Goal: Information Seeking & Learning: Compare options

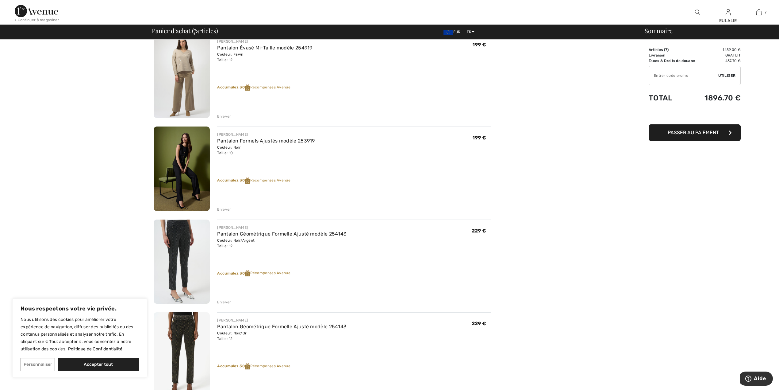
scroll to position [327, 0]
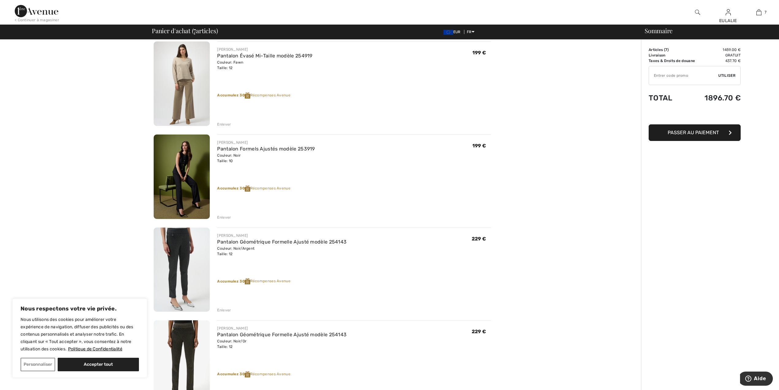
click at [223, 215] on div "Enlever" at bounding box center [224, 217] width 14 height 6
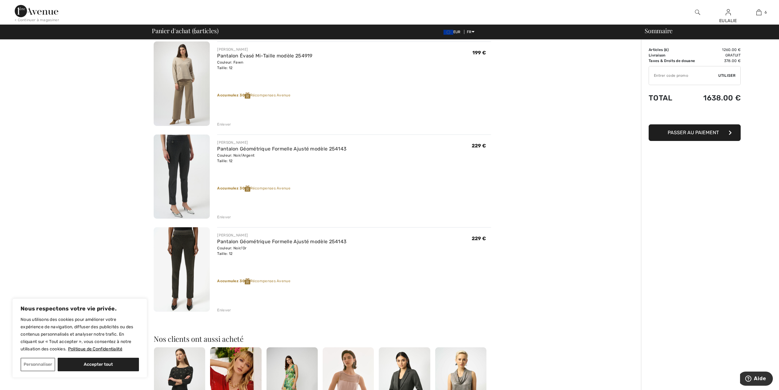
click at [224, 307] on div "Enlever" at bounding box center [224, 310] width 14 height 6
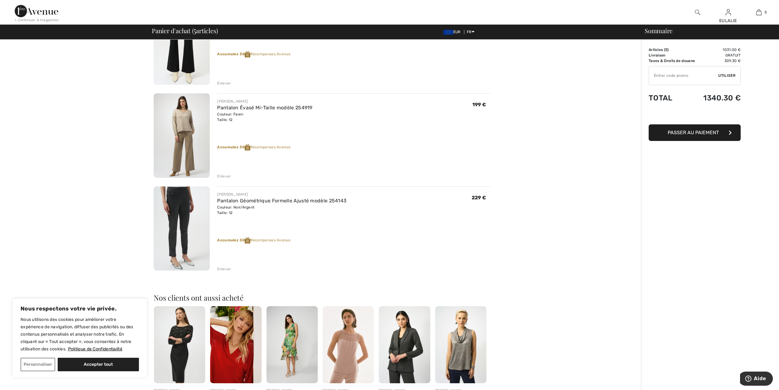
scroll to position [286, 0]
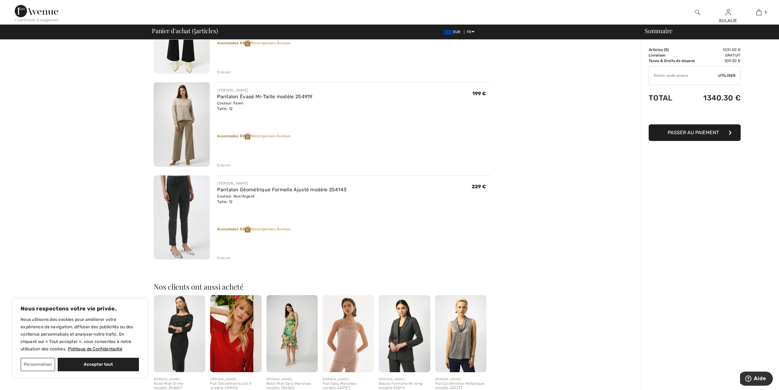
click at [179, 191] on img at bounding box center [182, 217] width 56 height 84
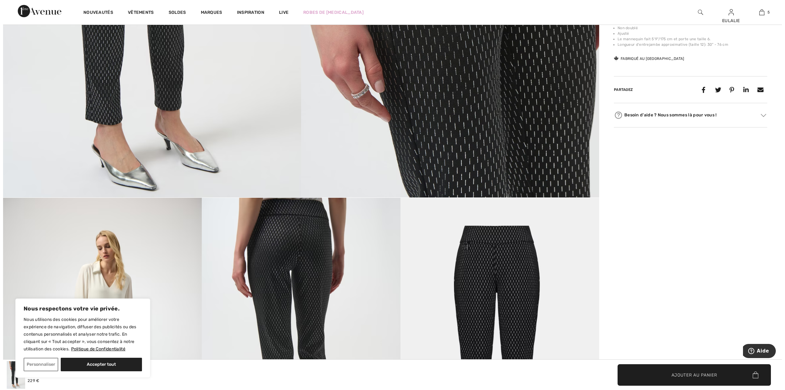
scroll to position [123, 0]
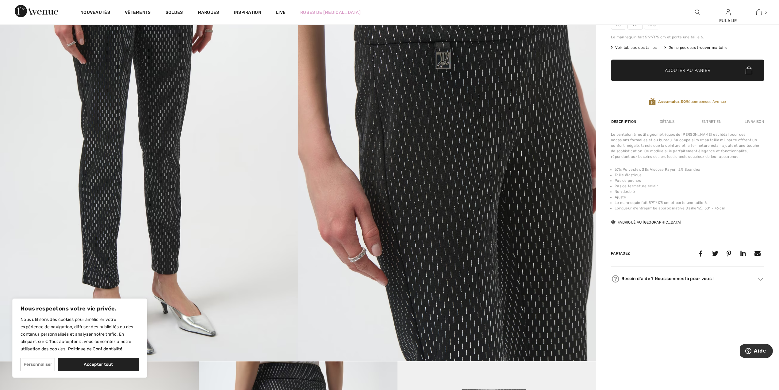
click at [132, 53] on img at bounding box center [149, 137] width 298 height 447
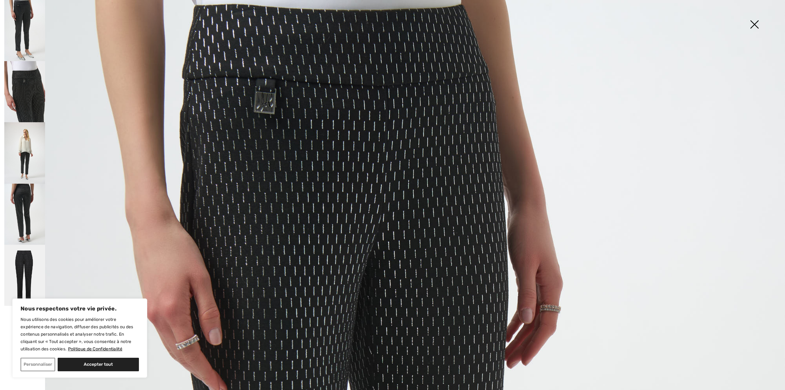
click at [31, 81] on img at bounding box center [24, 91] width 41 height 61
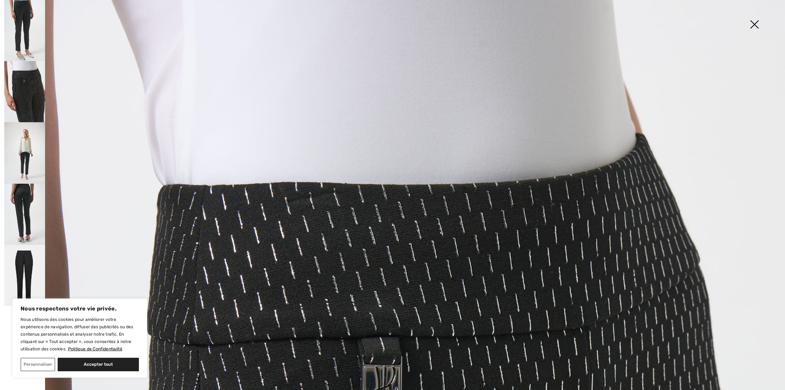
click at [31, 81] on img at bounding box center [24, 91] width 41 height 61
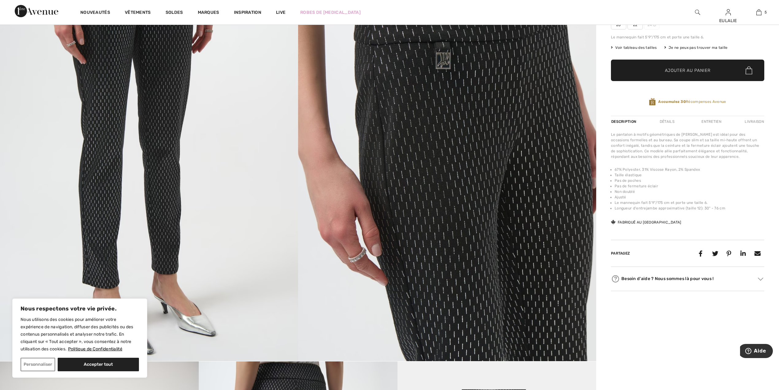
click at [133, 44] on img at bounding box center [149, 137] width 298 height 447
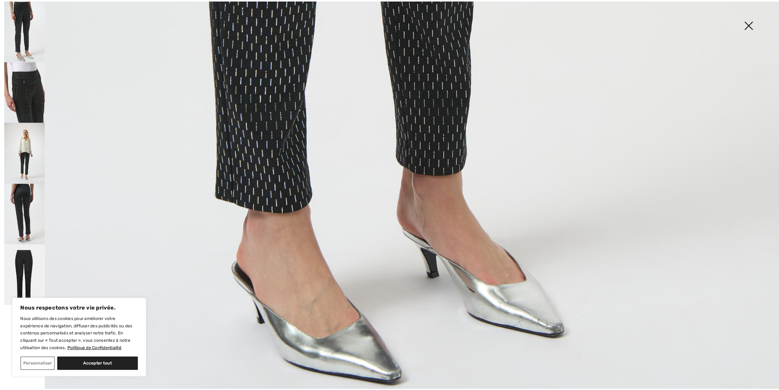
scroll to position [777, 0]
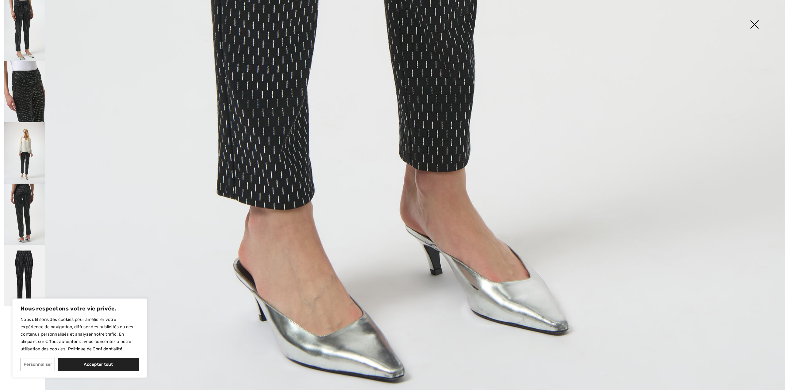
click at [758, 23] on img at bounding box center [754, 25] width 31 height 32
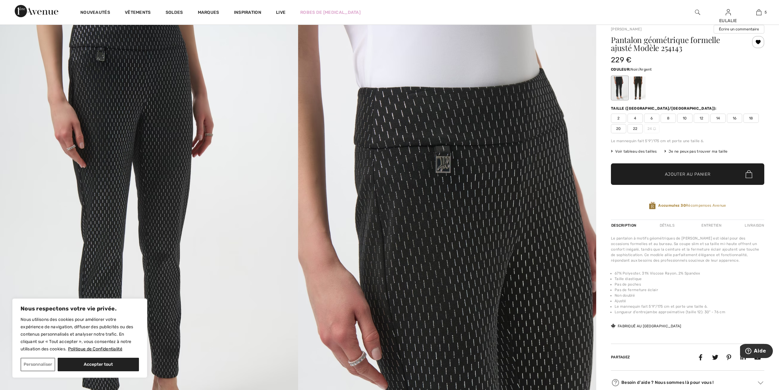
scroll to position [0, 0]
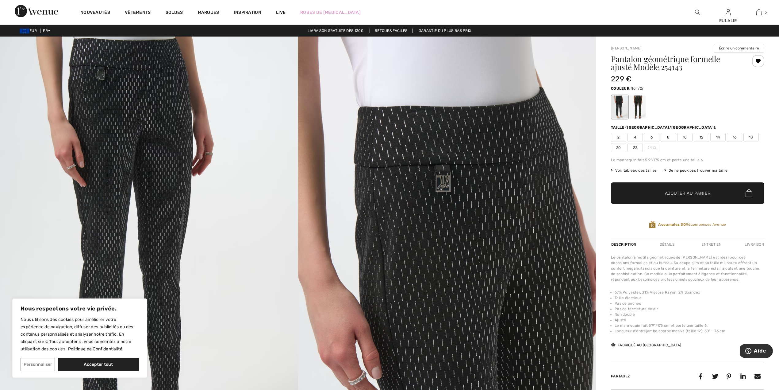
click at [635, 102] on div at bounding box center [638, 106] width 16 height 23
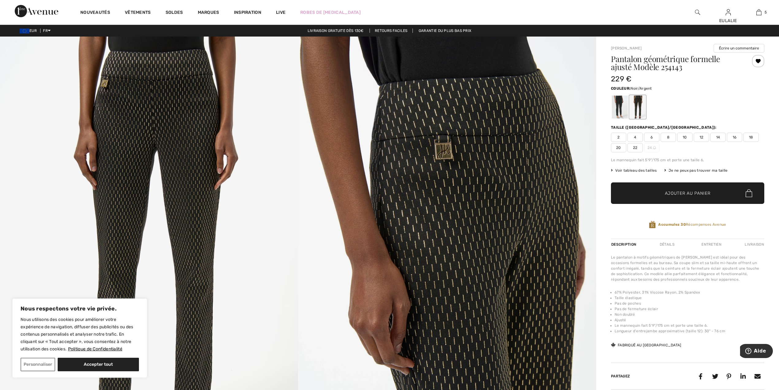
click at [619, 103] on div at bounding box center [620, 106] width 16 height 23
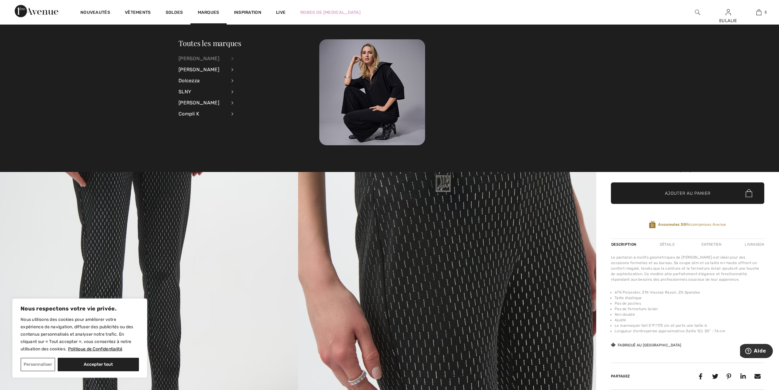
click at [201, 57] on div "[PERSON_NAME]" at bounding box center [203, 58] width 48 height 11
click at [247, 59] on link "Voir tout" at bounding box center [265, 58] width 49 height 10
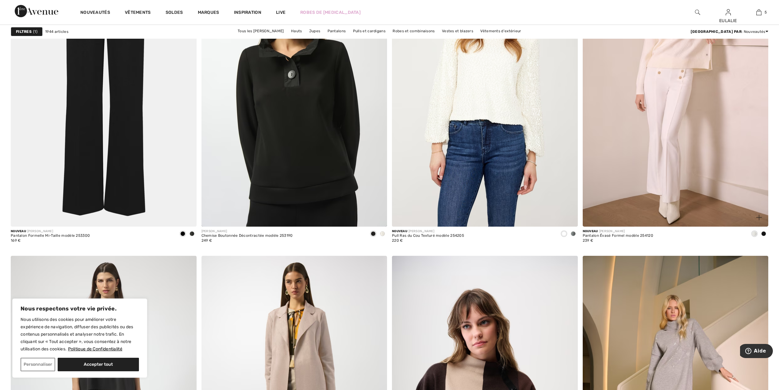
scroll to position [1718, 0]
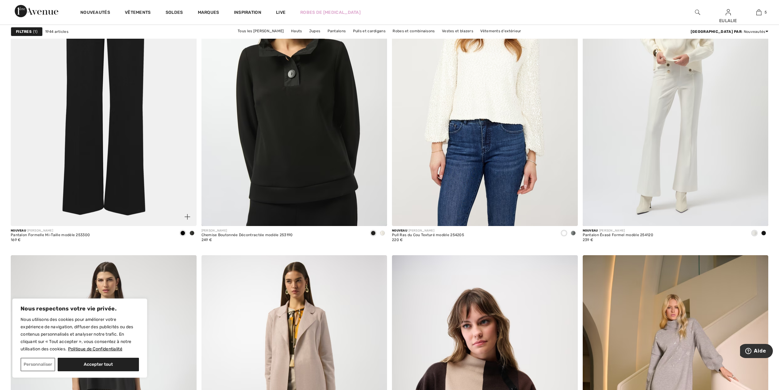
click at [190, 234] on span at bounding box center [192, 232] width 5 height 5
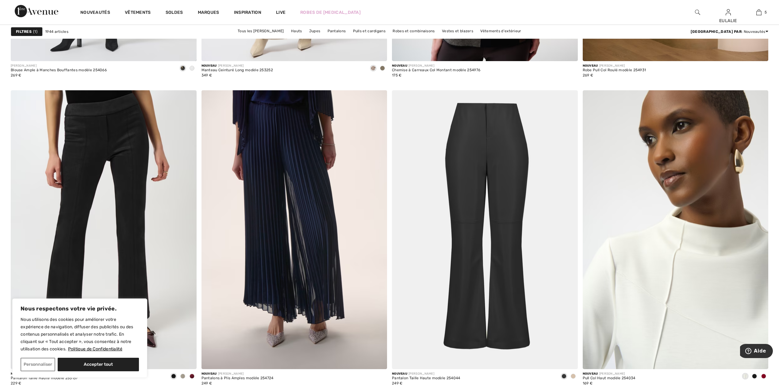
scroll to position [2208, 0]
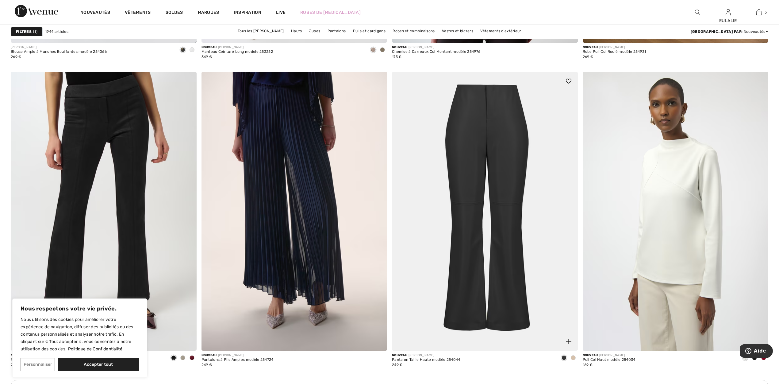
click at [571, 357] on span at bounding box center [573, 357] width 5 height 5
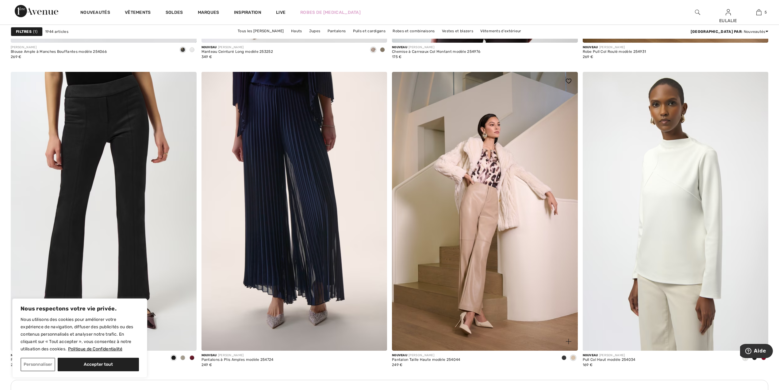
click at [574, 358] on span at bounding box center [573, 357] width 5 height 5
click at [508, 129] on img at bounding box center [485, 211] width 186 height 278
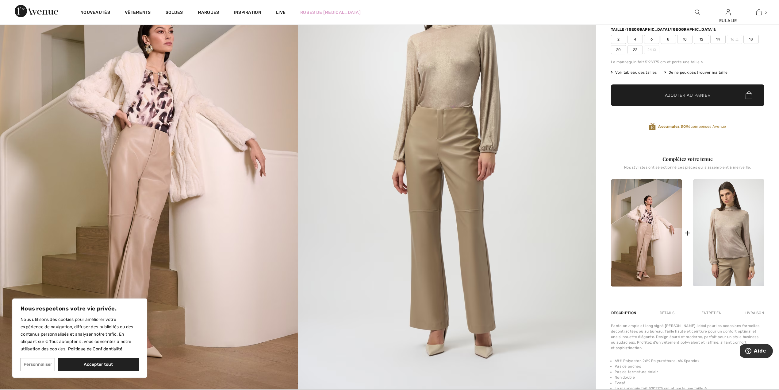
scroll to position [82, 0]
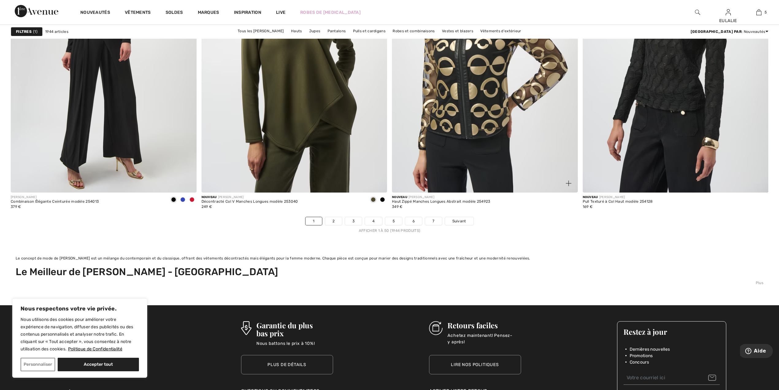
scroll to position [4720, 0]
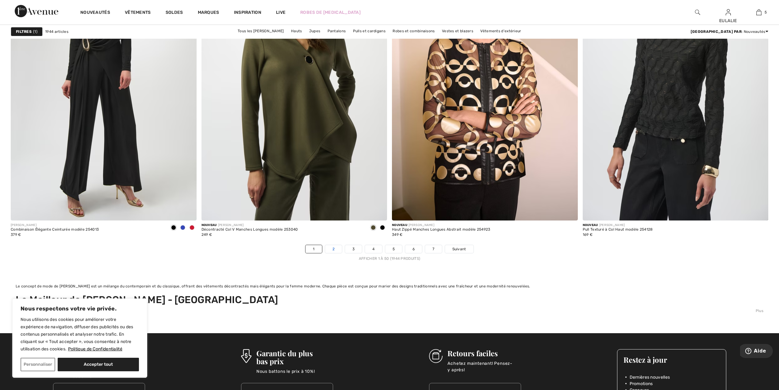
click at [333, 249] on link "2" at bounding box center [333, 249] width 17 height 8
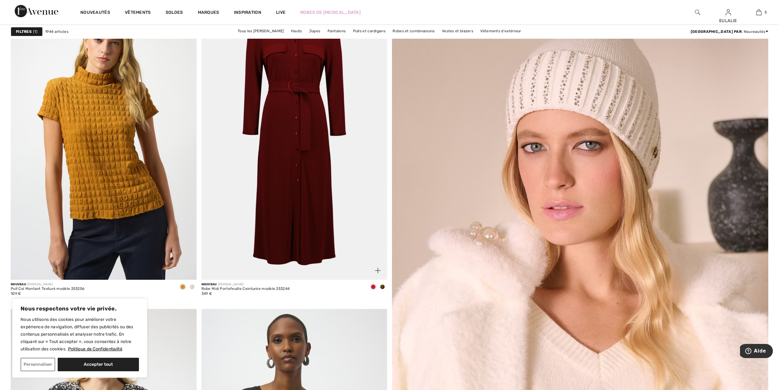
scroll to position [327, 0]
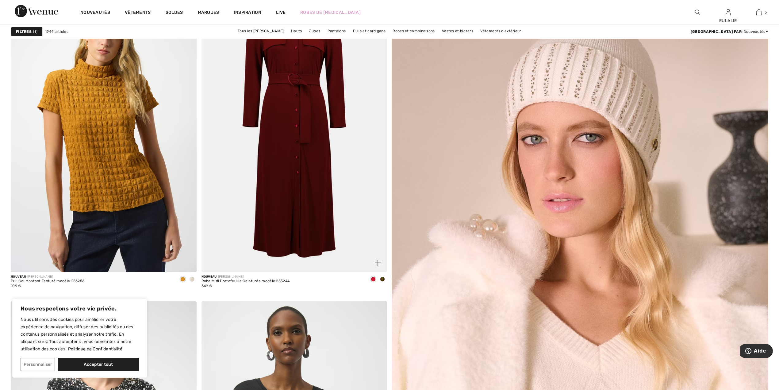
click at [381, 277] on span at bounding box center [382, 278] width 5 height 5
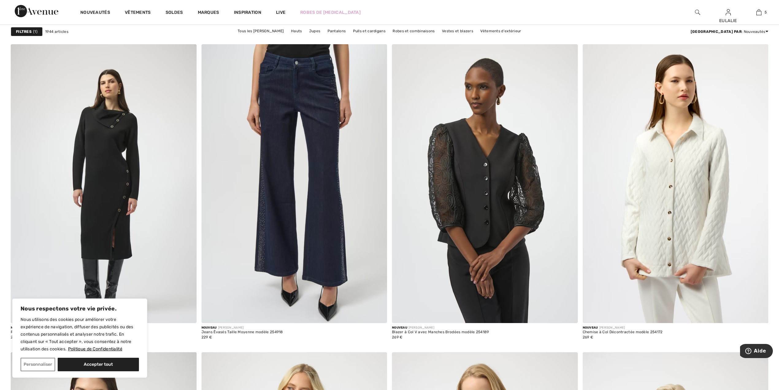
scroll to position [900, 0]
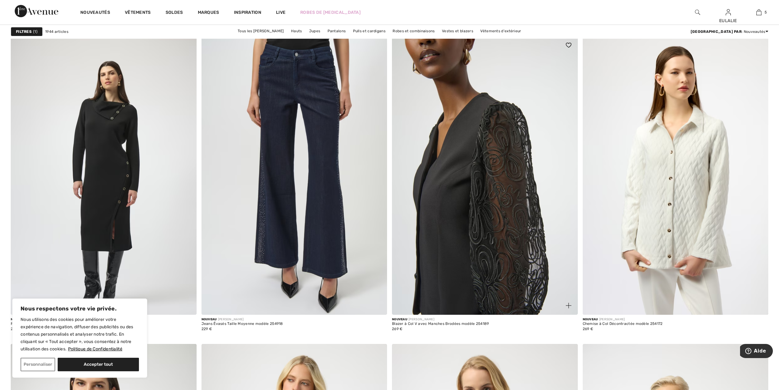
click at [479, 134] on img at bounding box center [485, 175] width 186 height 278
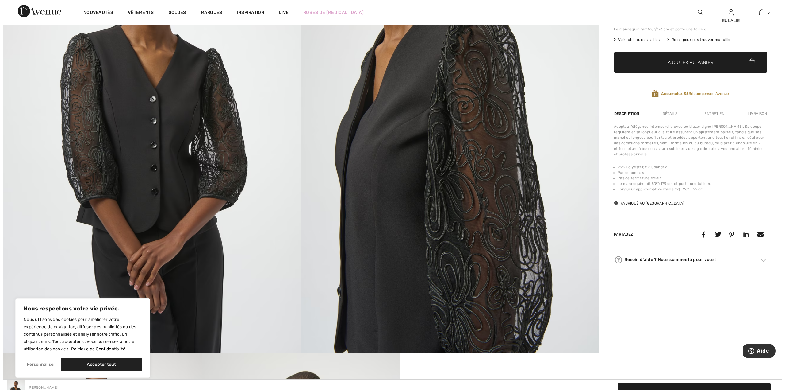
scroll to position [123, 0]
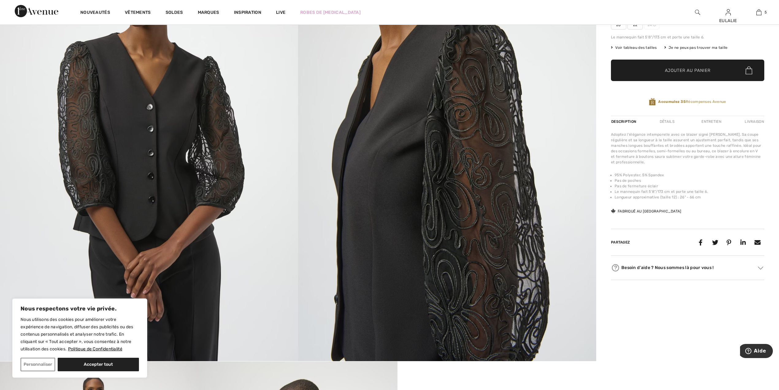
click at [139, 88] on img at bounding box center [149, 137] width 298 height 447
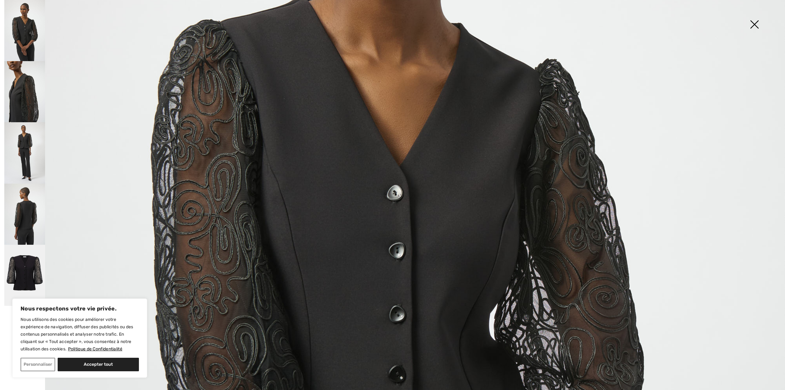
scroll to position [327, 0]
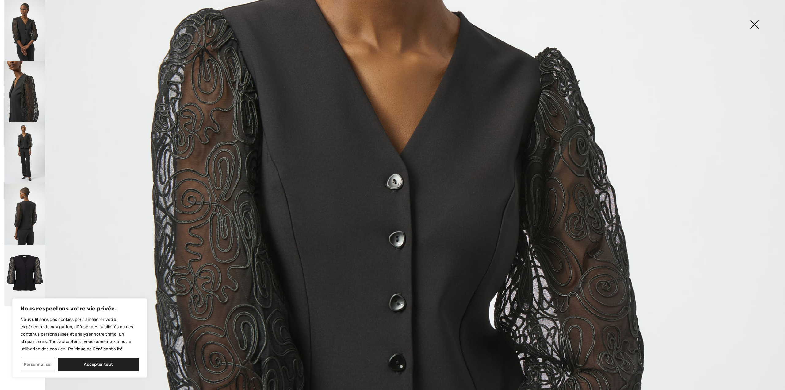
click at [28, 96] on img at bounding box center [24, 91] width 41 height 61
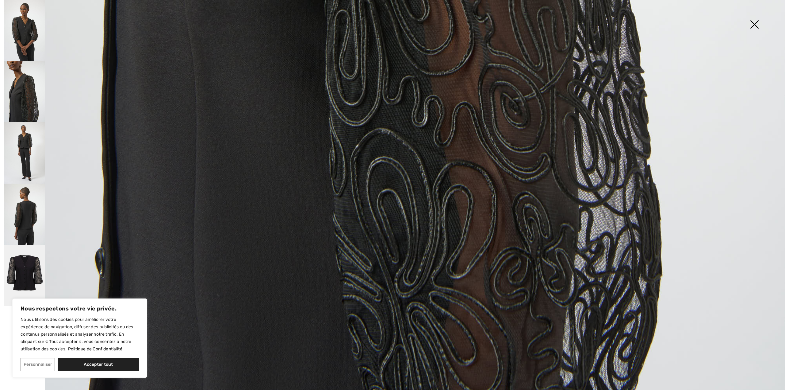
scroll to position [778, 0]
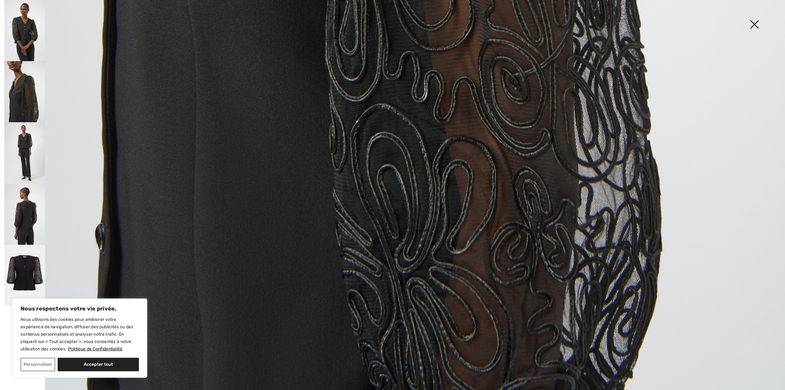
click at [22, 213] on img at bounding box center [24, 213] width 41 height 61
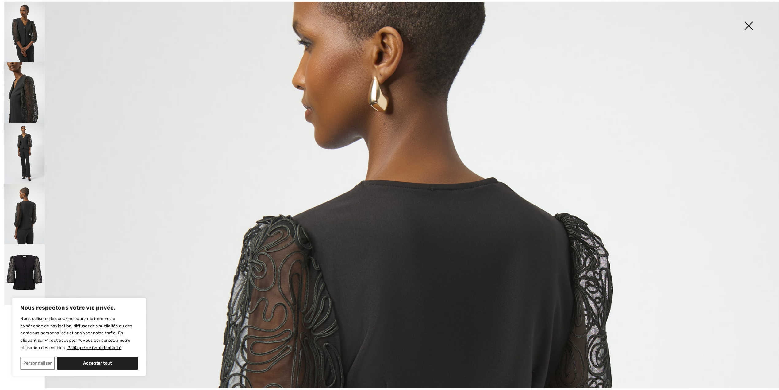
scroll to position [83, 0]
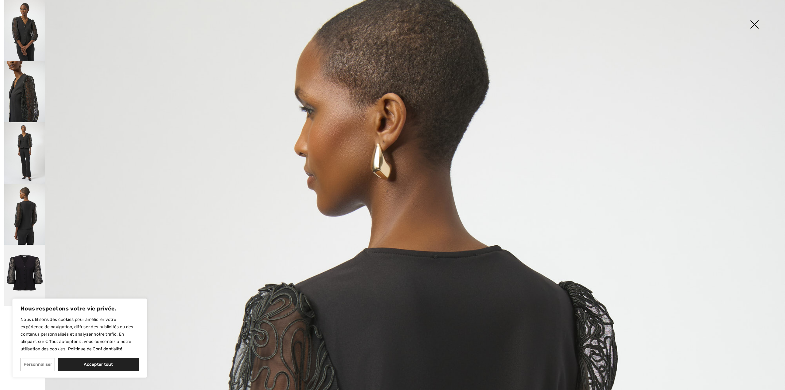
click at [754, 22] on img at bounding box center [754, 25] width 31 height 32
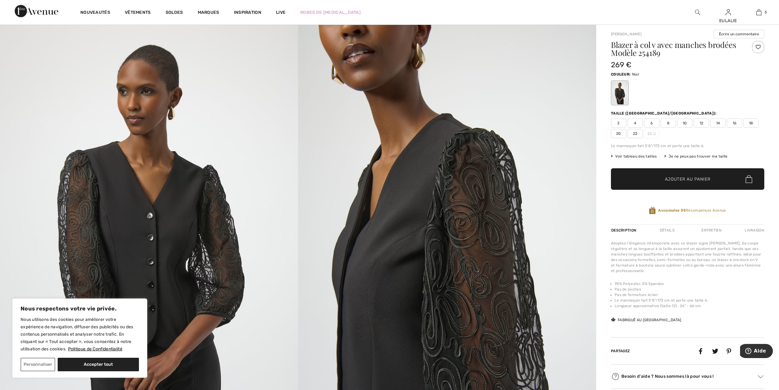
scroll to position [0, 0]
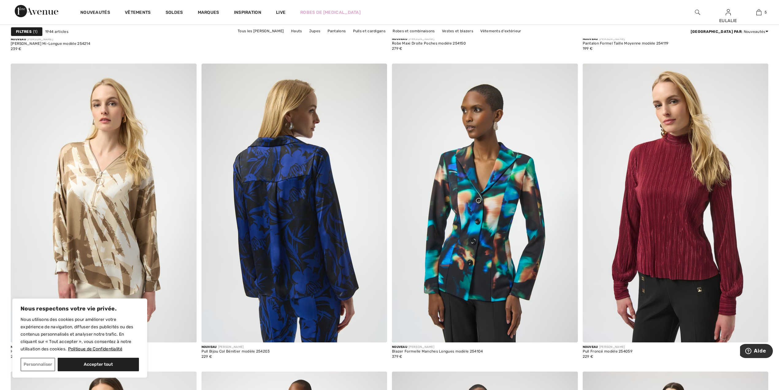
scroll to position [3312, 0]
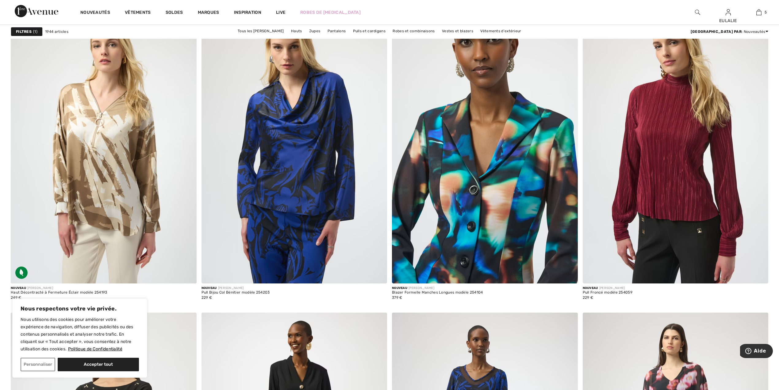
click at [479, 145] on img at bounding box center [485, 144] width 186 height 278
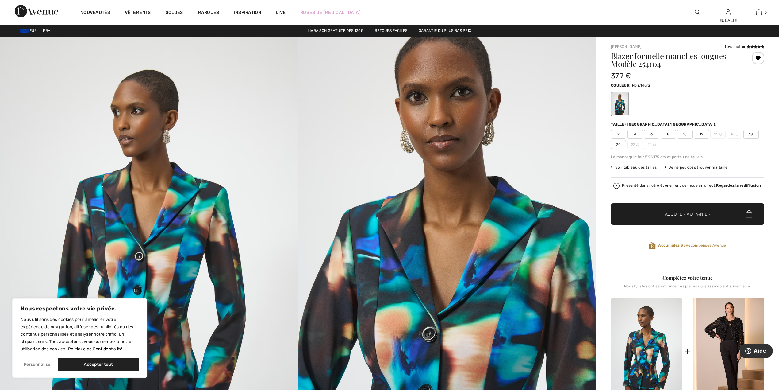
click at [703, 166] on div "Je ne peux pas trouver ma taille" at bounding box center [695, 167] width 63 height 6
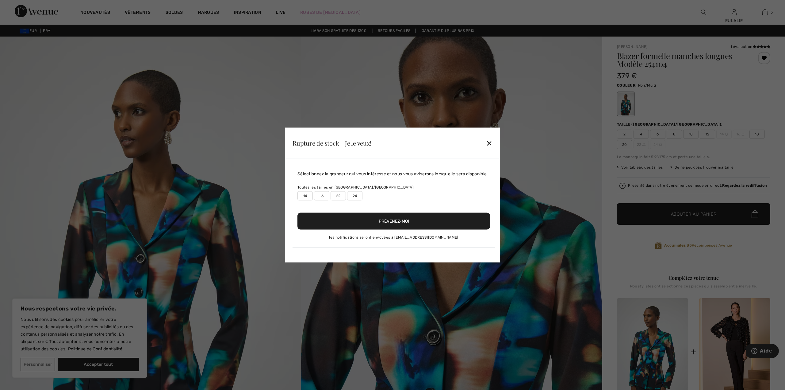
click at [304, 196] on label "14" at bounding box center [305, 195] width 15 height 9
click at [411, 220] on button "Prévenez-moi" at bounding box center [394, 221] width 193 height 17
click at [491, 142] on div "✕" at bounding box center [489, 142] width 6 height 13
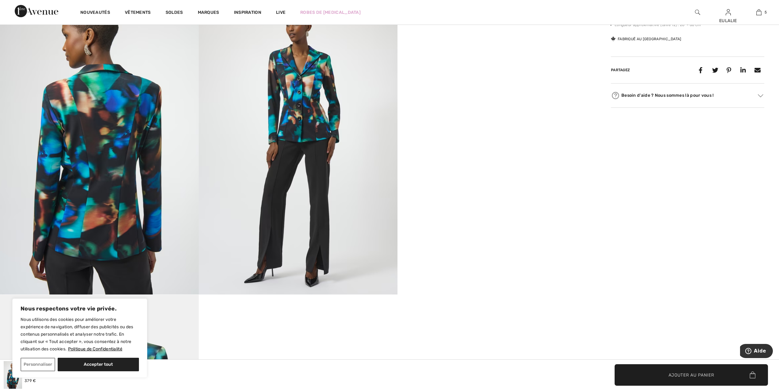
scroll to position [544, 0]
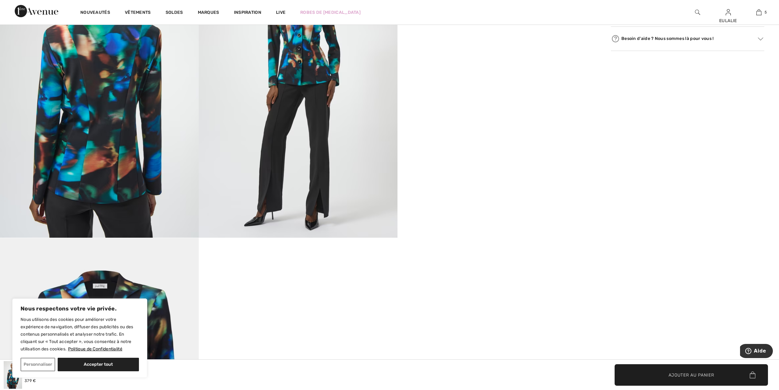
click at [112, 73] on img at bounding box center [99, 89] width 199 height 298
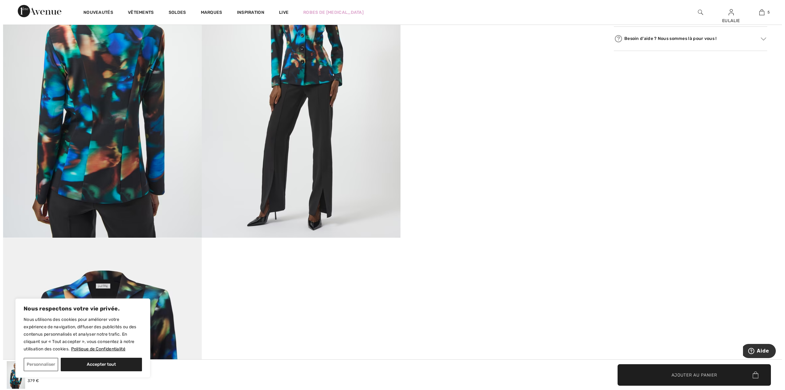
scroll to position [549, 0]
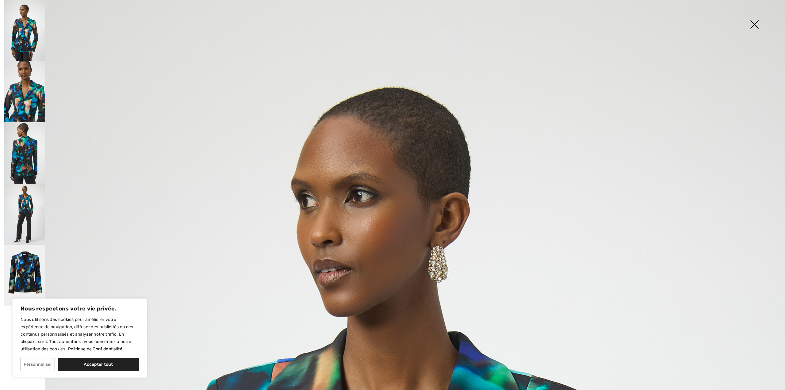
click at [26, 274] on img at bounding box center [24, 274] width 41 height 61
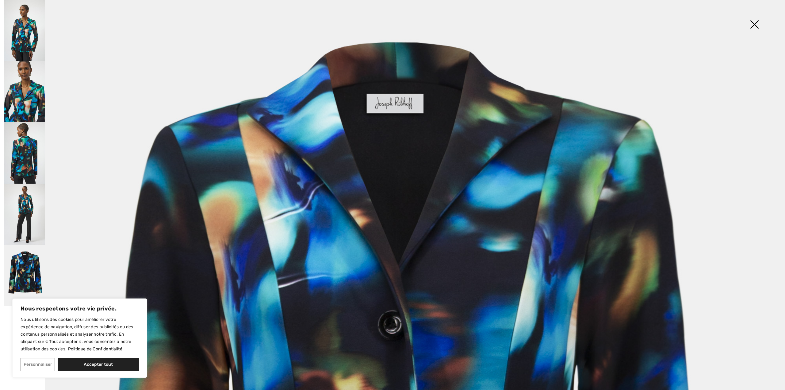
scroll to position [204, 0]
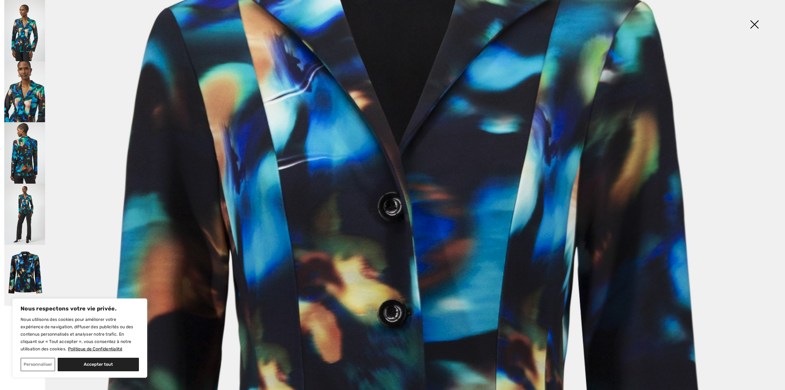
click at [756, 23] on img at bounding box center [754, 25] width 31 height 32
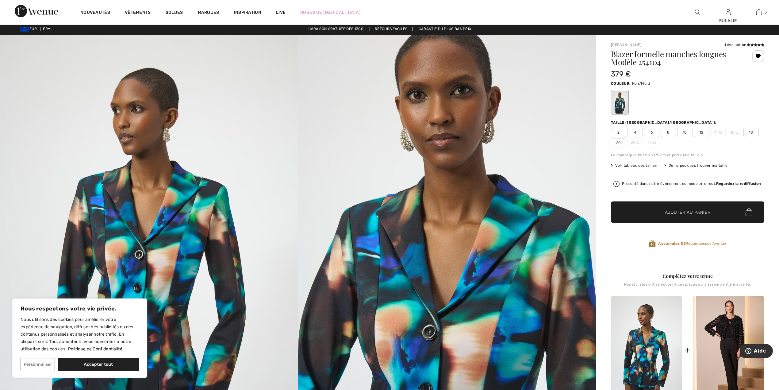
scroll to position [0, 0]
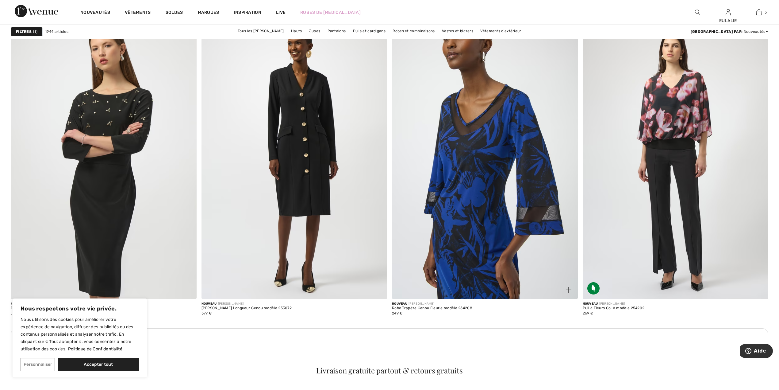
scroll to position [3599, 0]
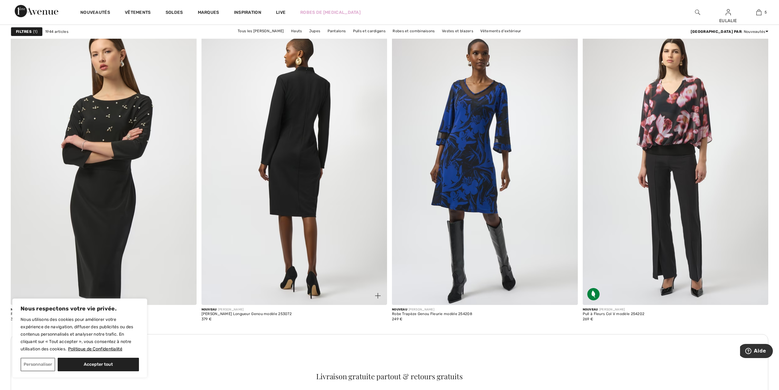
click at [313, 105] on img at bounding box center [295, 165] width 186 height 278
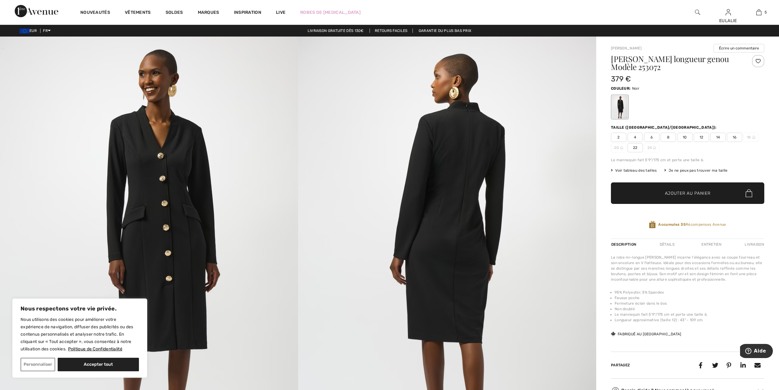
click at [164, 150] on img at bounding box center [149, 259] width 298 height 447
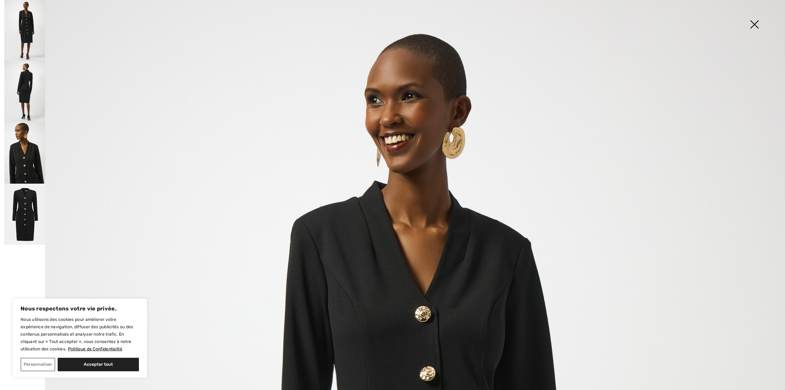
click at [20, 77] on img at bounding box center [24, 91] width 41 height 61
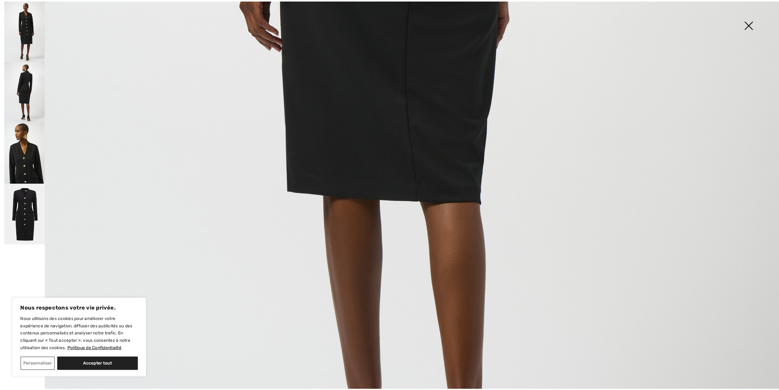
scroll to position [613, 0]
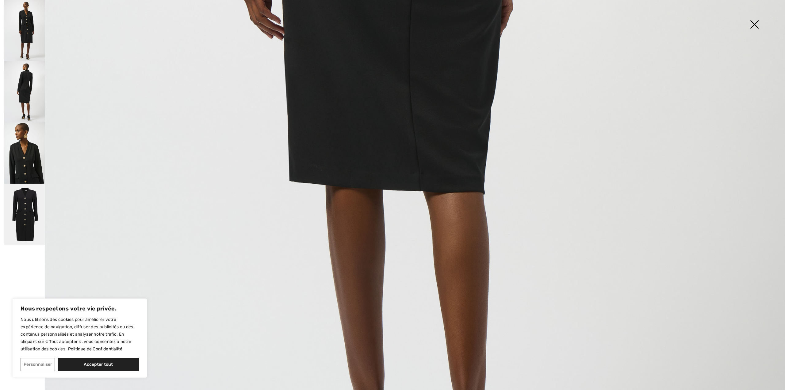
click at [757, 24] on img at bounding box center [754, 25] width 31 height 32
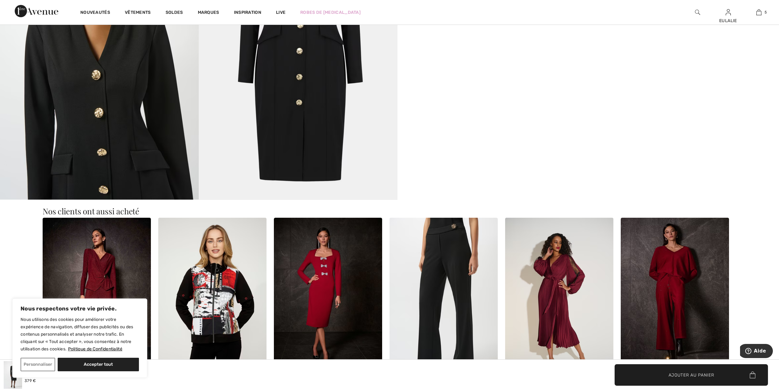
scroll to position [654, 0]
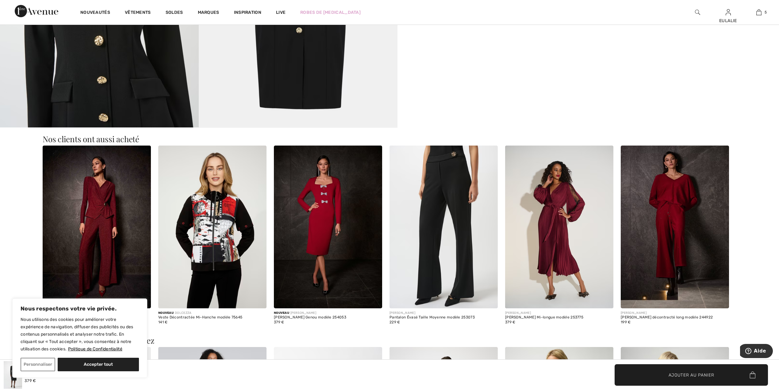
click at [451, 165] on img at bounding box center [444, 226] width 108 height 163
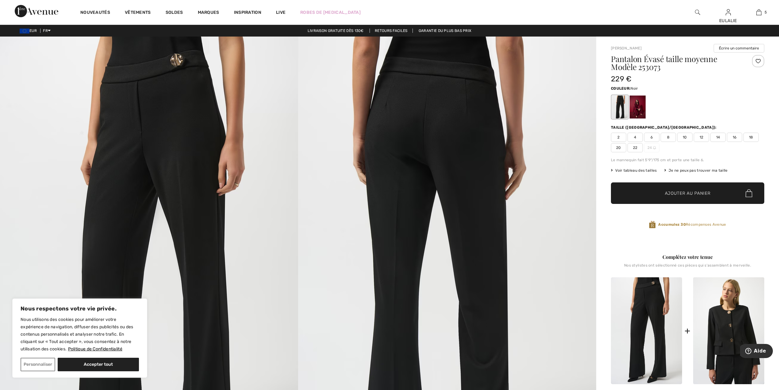
click at [158, 79] on img at bounding box center [149, 259] width 298 height 447
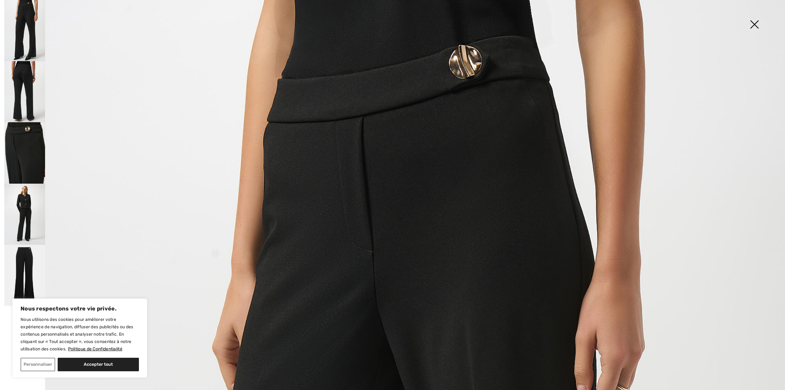
click at [13, 135] on img at bounding box center [24, 152] width 41 height 61
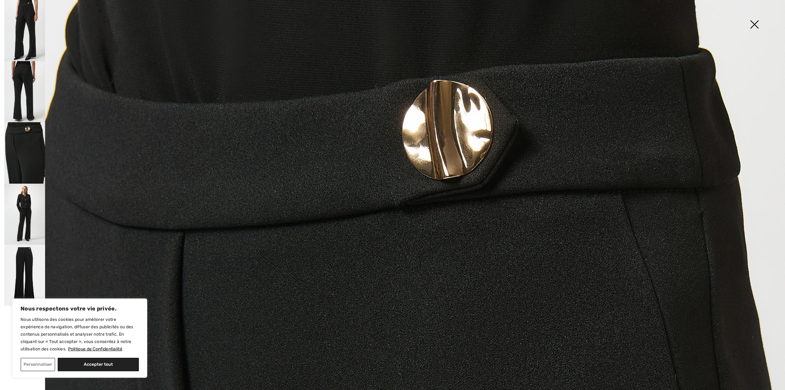
click at [752, 21] on img at bounding box center [754, 25] width 31 height 32
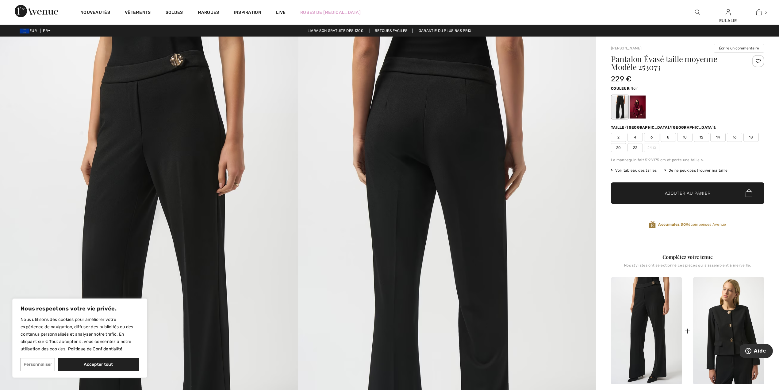
click at [444, 87] on img at bounding box center [447, 259] width 298 height 447
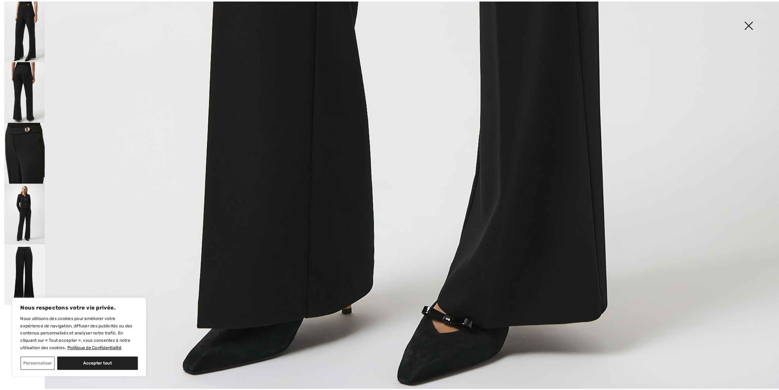
scroll to position [778, 0]
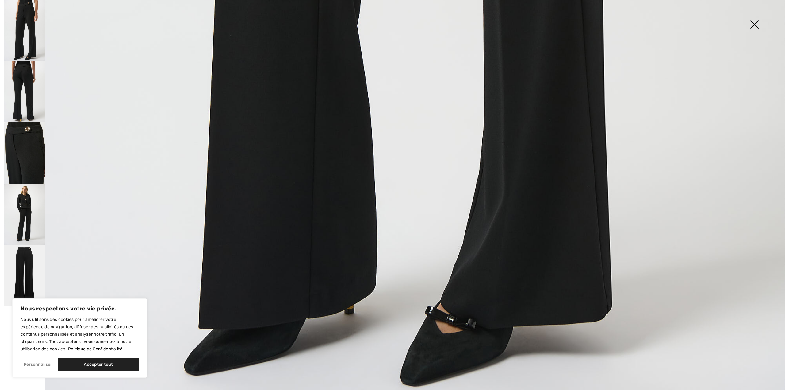
click at [754, 22] on img at bounding box center [754, 25] width 31 height 32
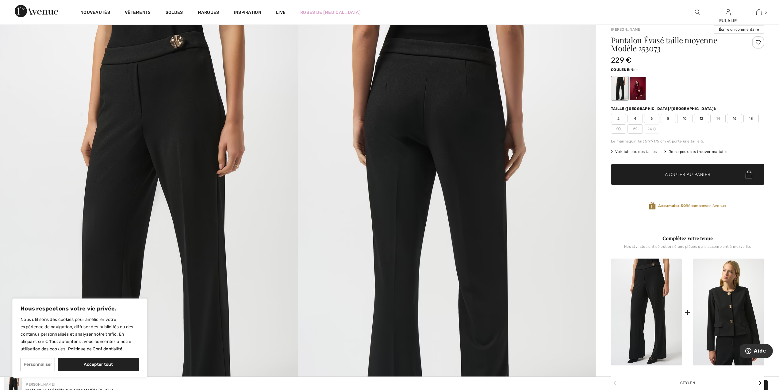
scroll to position [0, 0]
